Goal: Task Accomplishment & Management: Complete application form

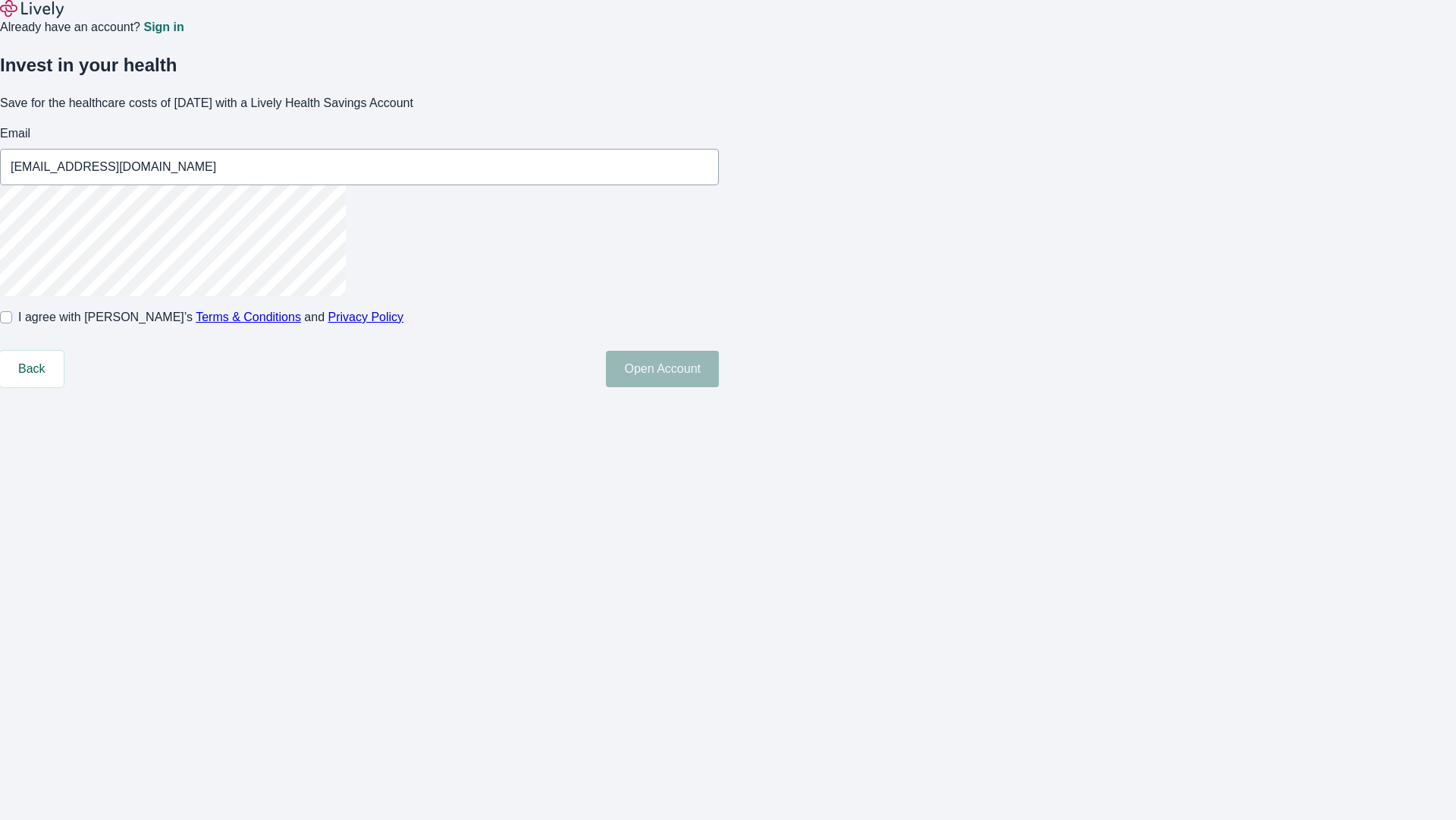
click at [12, 323] on input "I agree with Lively’s Terms & Conditions and Privacy Policy" at bounding box center [6, 316] width 12 height 12
checkbox input "true"
click at [719, 387] on button "Open Account" at bounding box center [662, 369] width 113 height 36
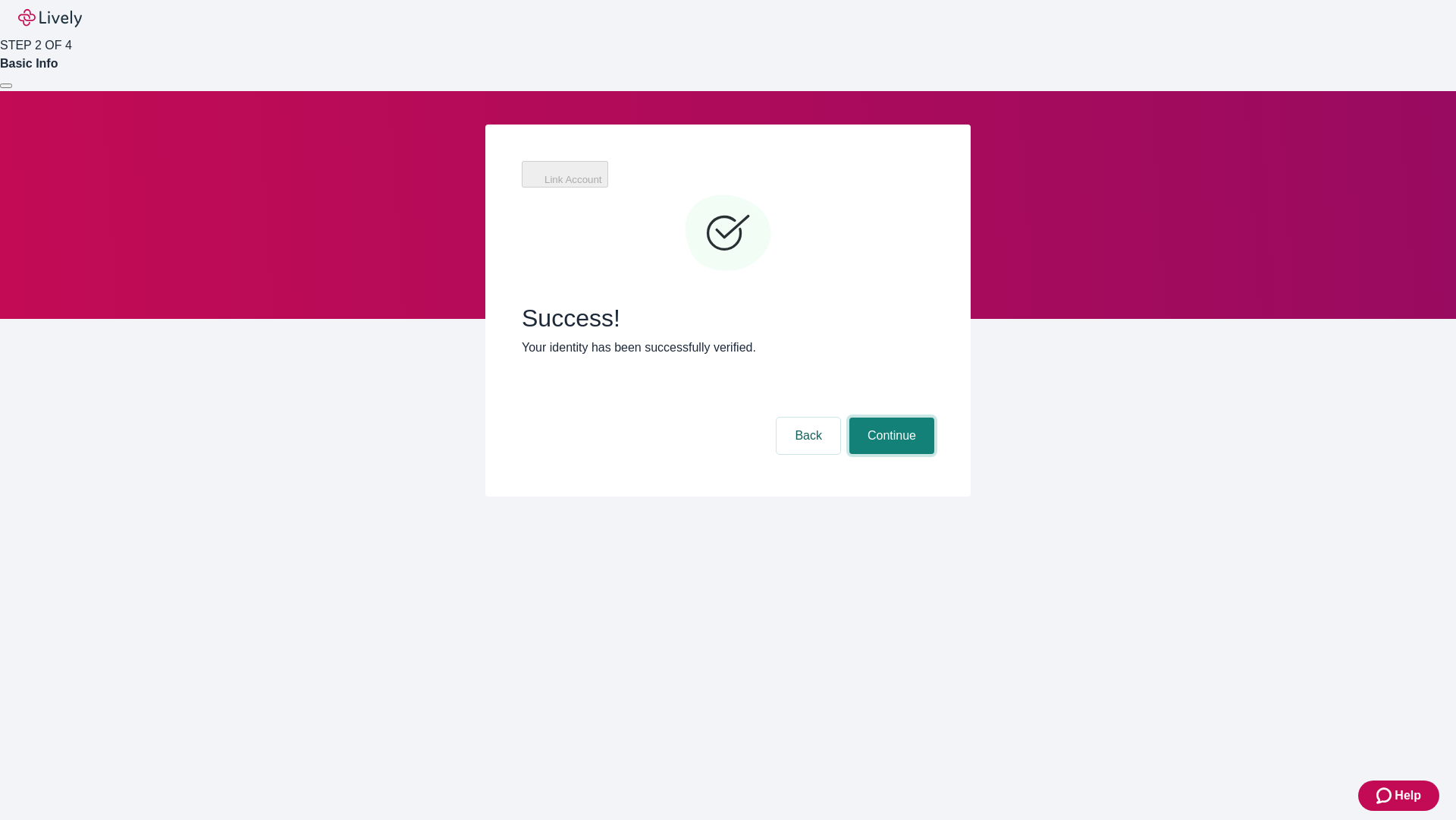
click at [890, 417] on button "Continue" at bounding box center [891, 435] width 85 height 36
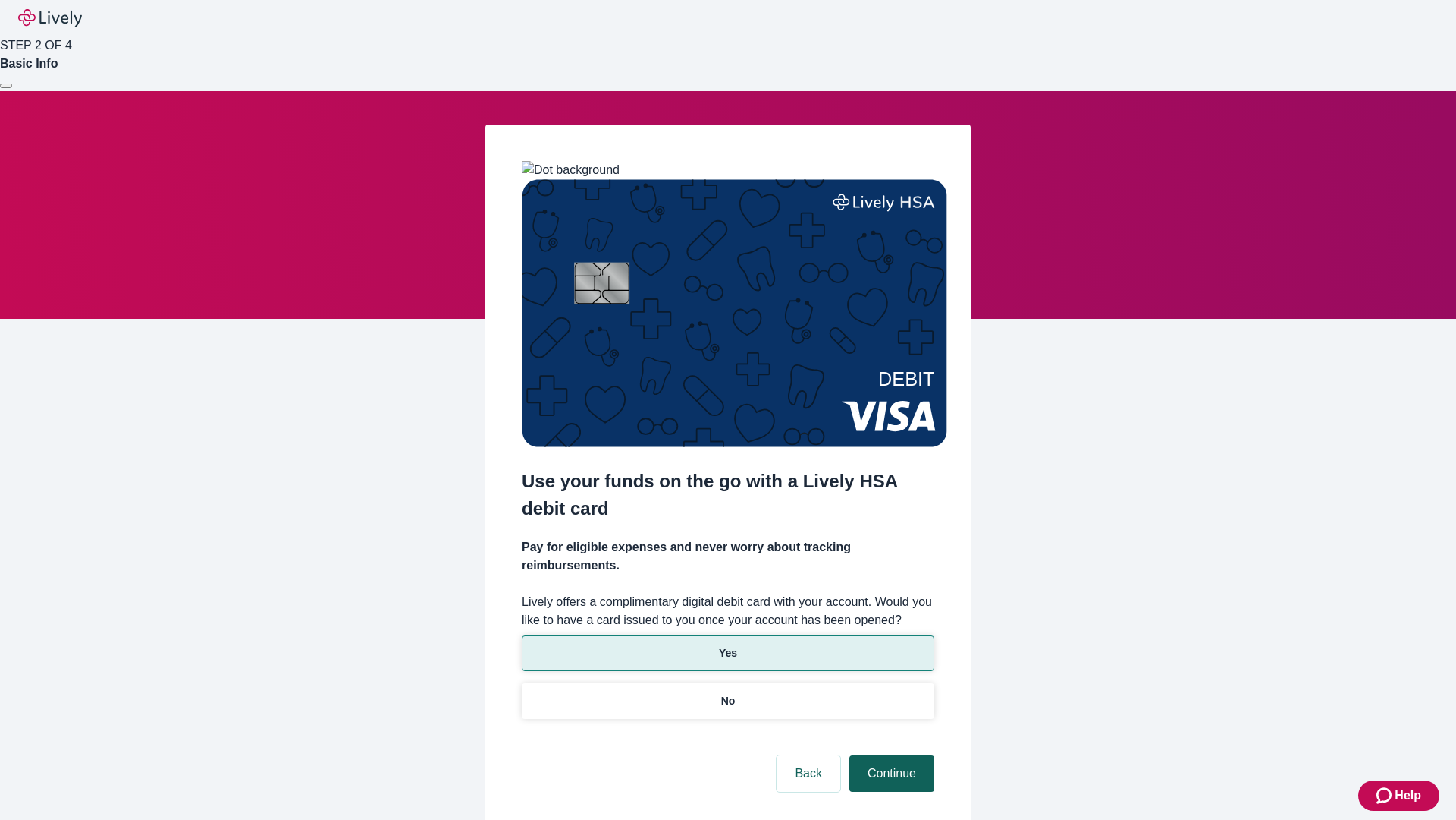
click at [728, 645] on p "Yes" at bounding box center [728, 653] width 18 height 16
click at [890, 755] on button "Continue" at bounding box center [891, 773] width 85 height 36
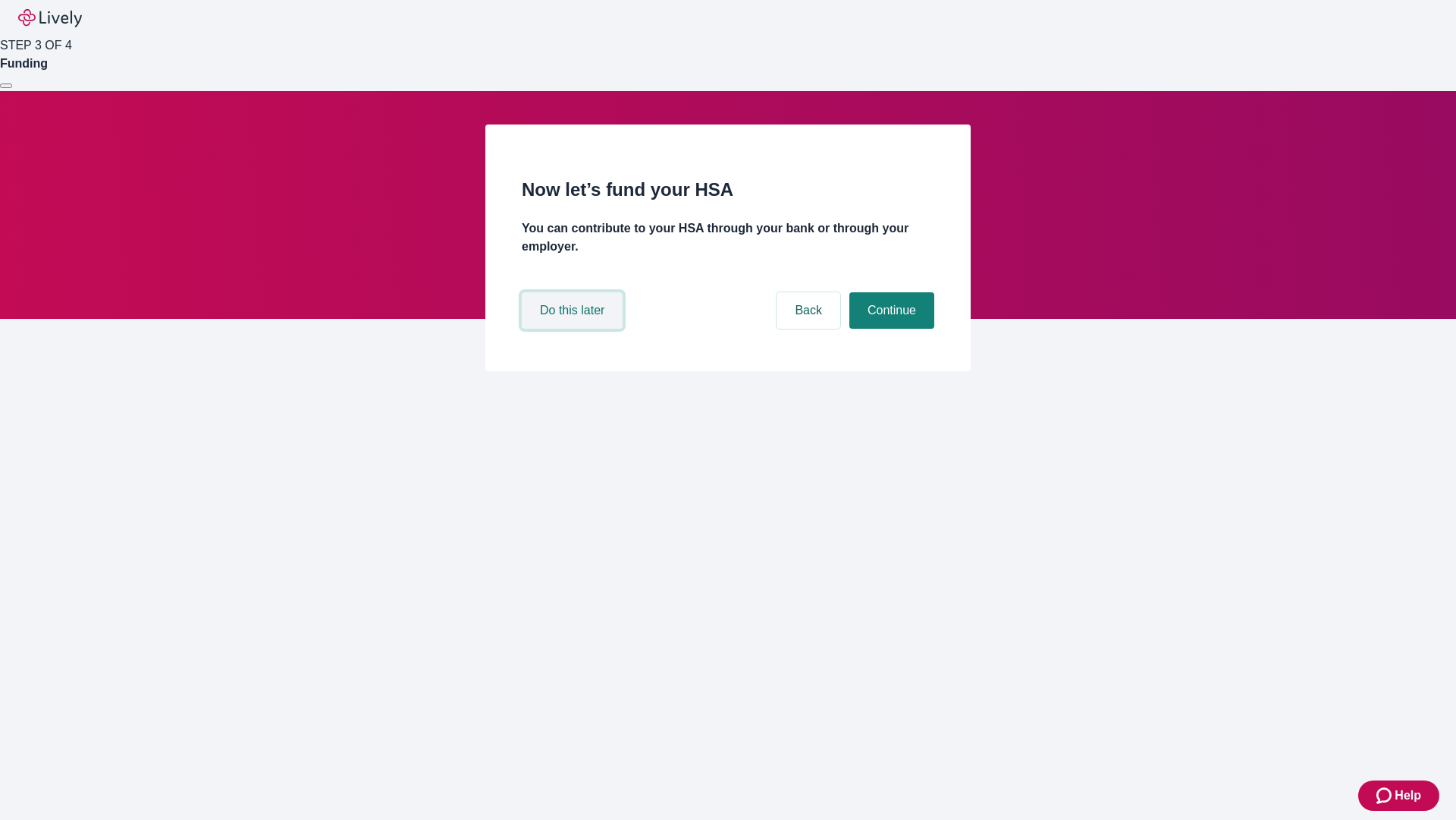
click at [574, 329] on button "Do this later" at bounding box center [571, 311] width 101 height 36
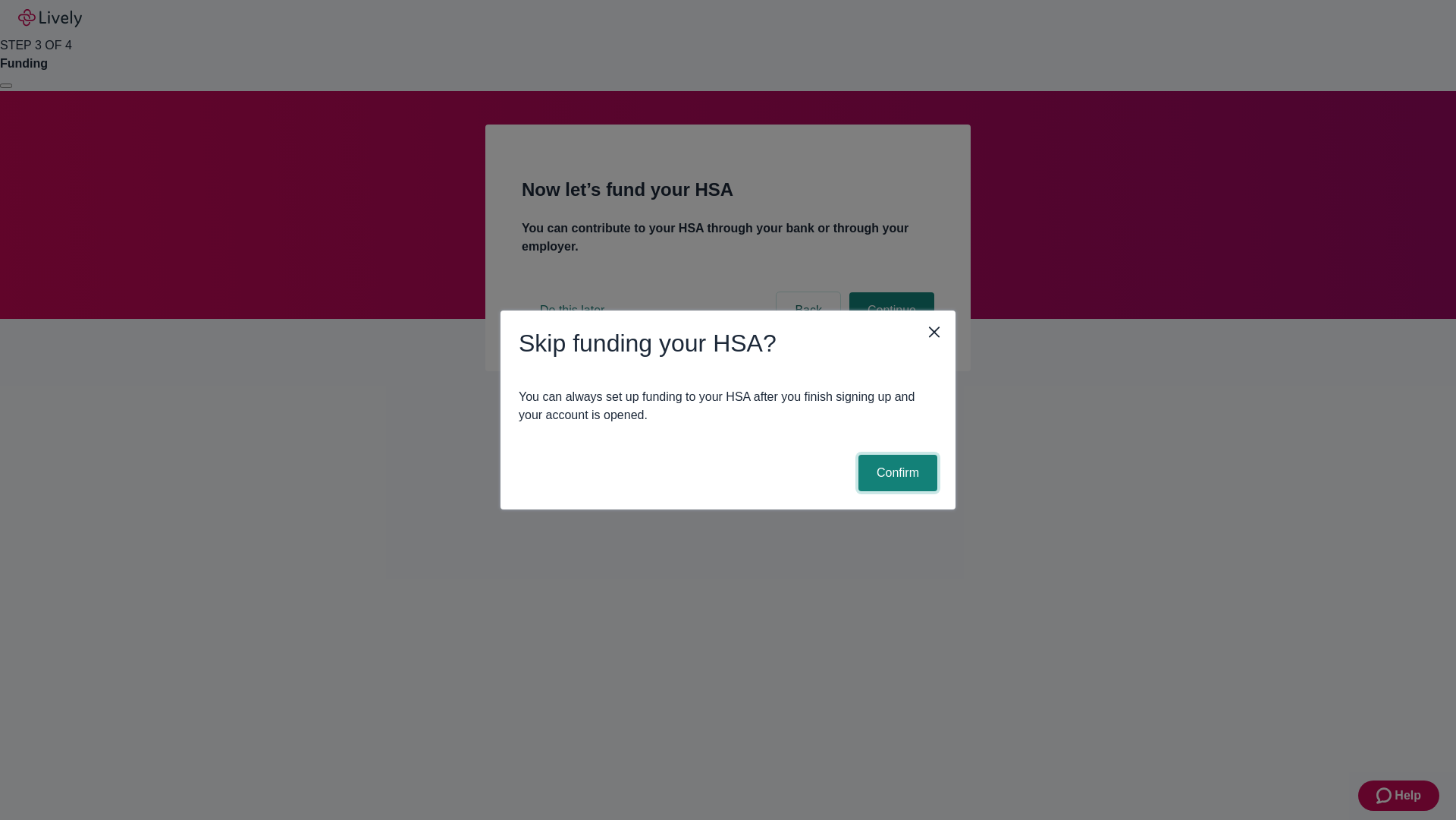
click at [896, 473] on button "Confirm" at bounding box center [898, 473] width 79 height 36
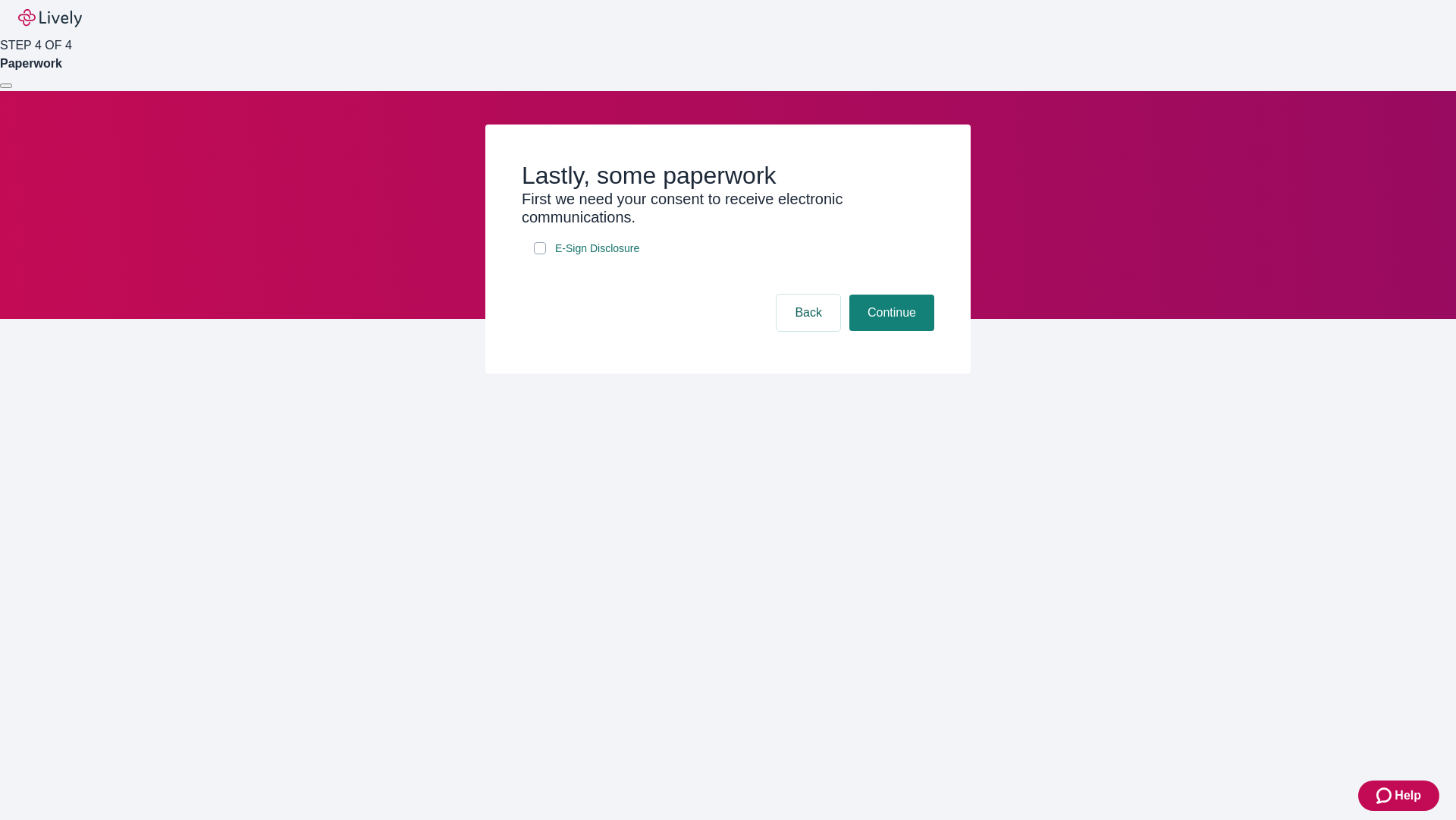
click at [540, 254] on input "E-Sign Disclosure" at bounding box center [540, 247] width 12 height 12
checkbox input "true"
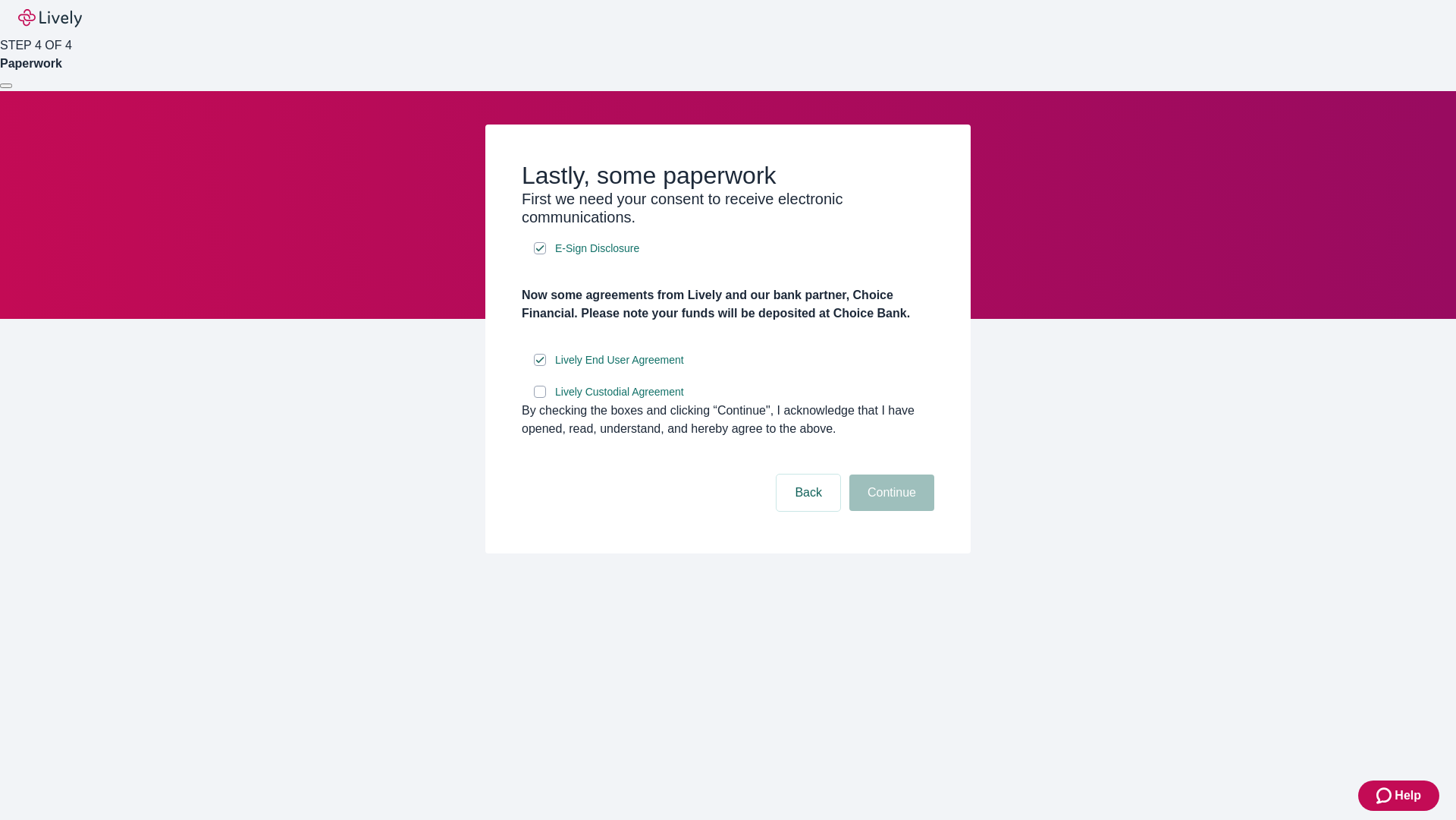
click at [540, 398] on input "Lively Custodial Agreement" at bounding box center [540, 391] width 12 height 12
checkbox input "true"
click at [890, 511] on button "Continue" at bounding box center [891, 493] width 85 height 36
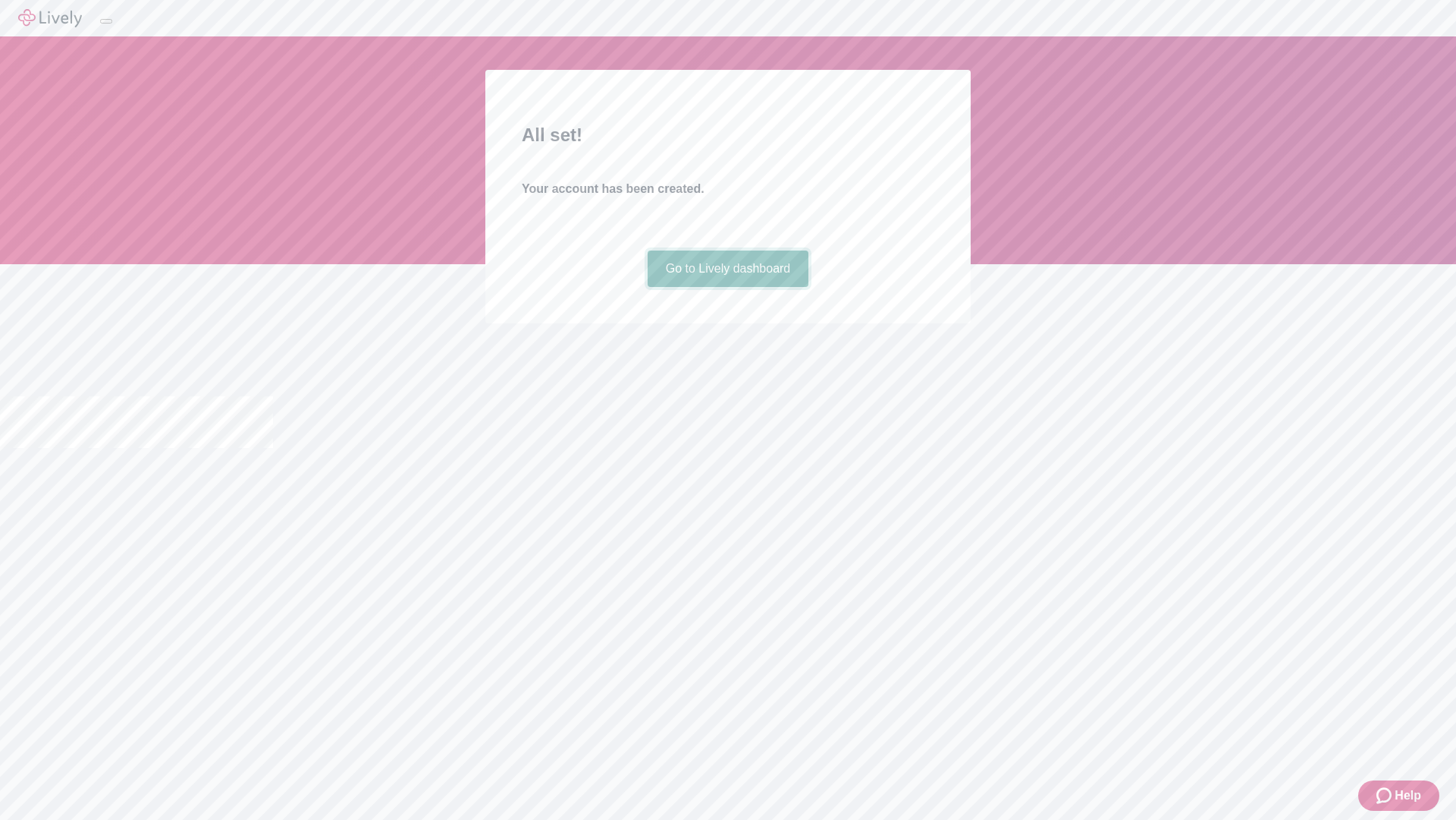
click at [728, 287] on link "Go to Lively dashboard" at bounding box center [728, 269] width 162 height 36
